Goal: Task Accomplishment & Management: Complete application form

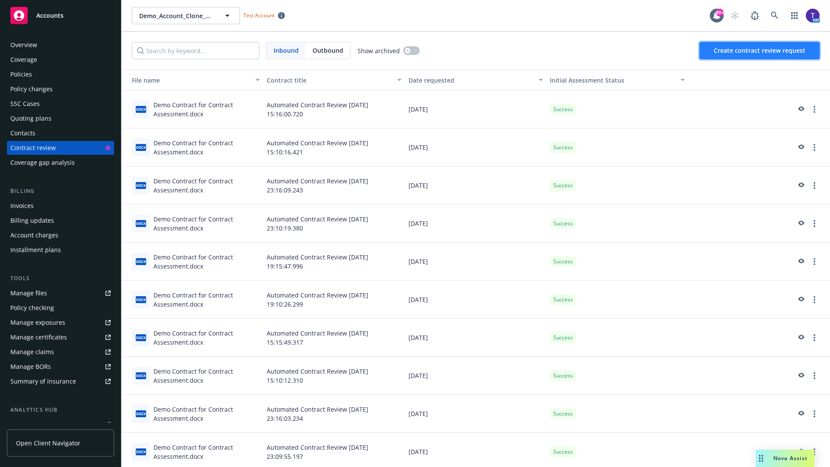
click at [760, 51] on span "Create contract review request" at bounding box center [760, 50] width 92 height 8
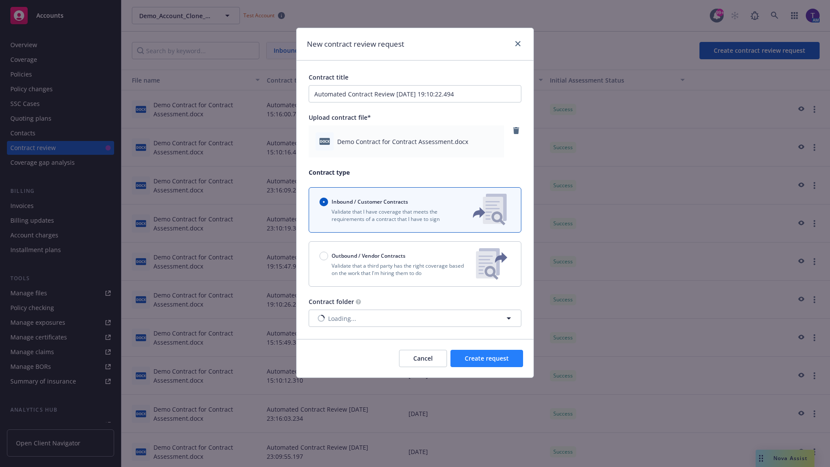
type input "Automated Contract Review [DATE] 19:10:22.494"
click at [487, 358] on span "Create request" at bounding box center [487, 358] width 44 height 8
